Goal: Go to known website: Access a specific website the user already knows

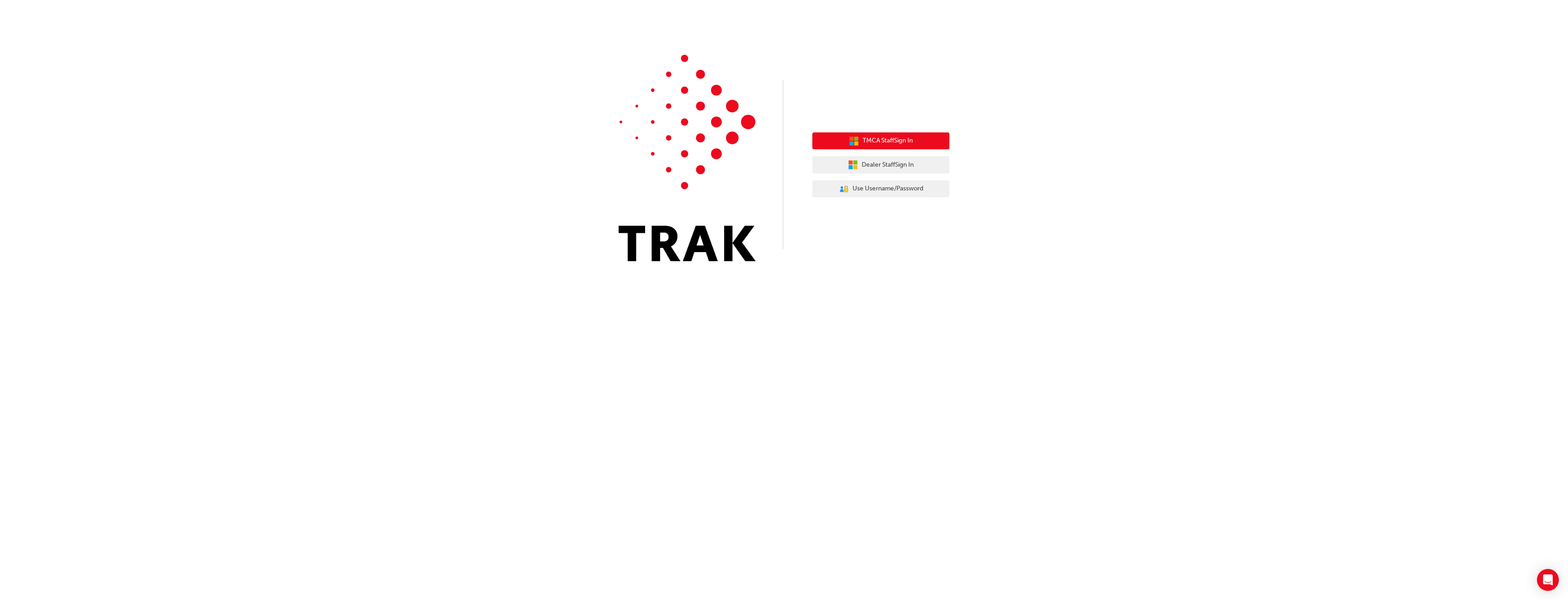
click at [894, 141] on span "TMCA Staff Sign In" at bounding box center [887, 141] width 50 height 11
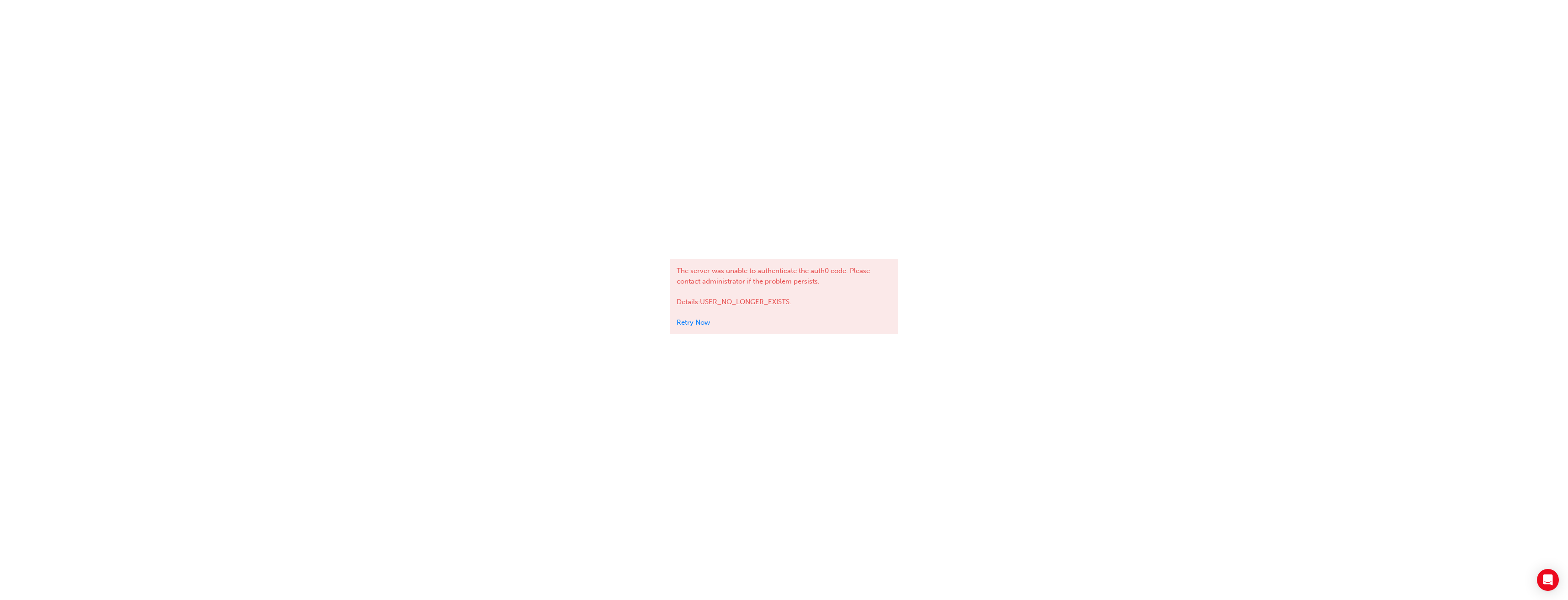
click at [696, 322] on link "Retry Now" at bounding box center [693, 322] width 33 height 9
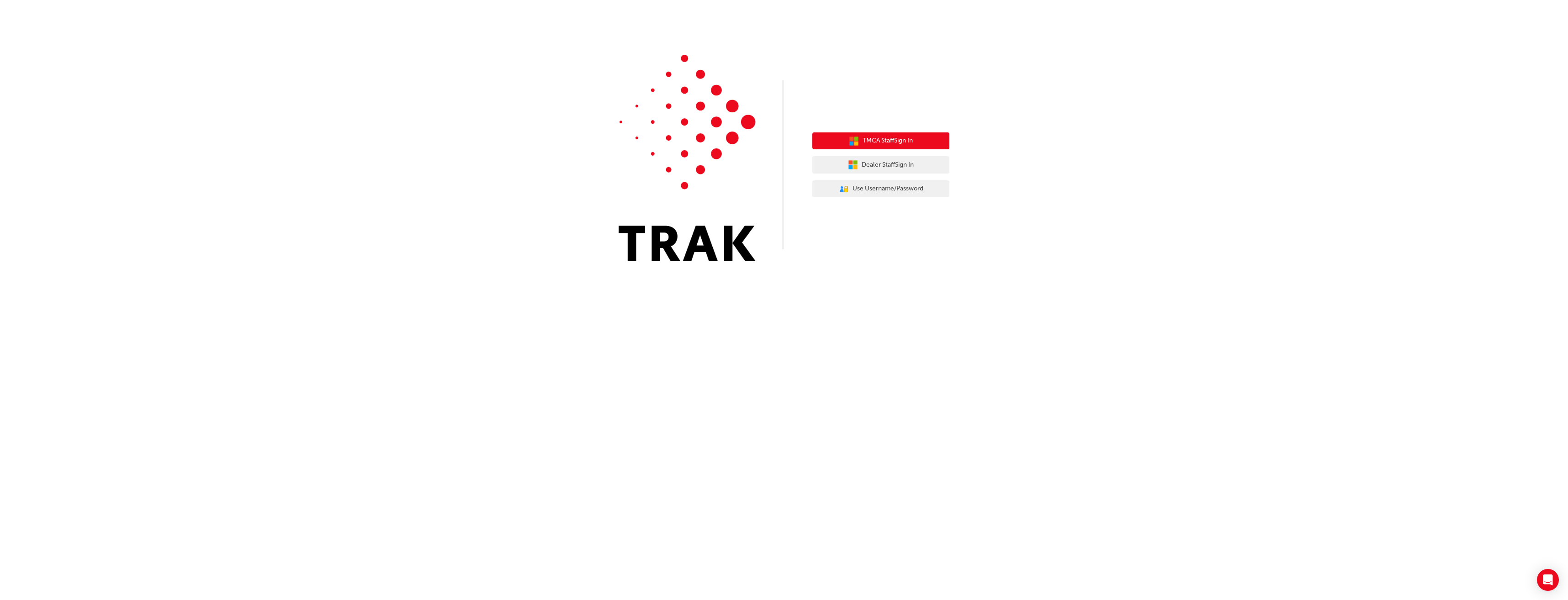
click at [894, 142] on span "TMCA Staff Sign In" at bounding box center [887, 141] width 50 height 11
